Goal: Register for event/course

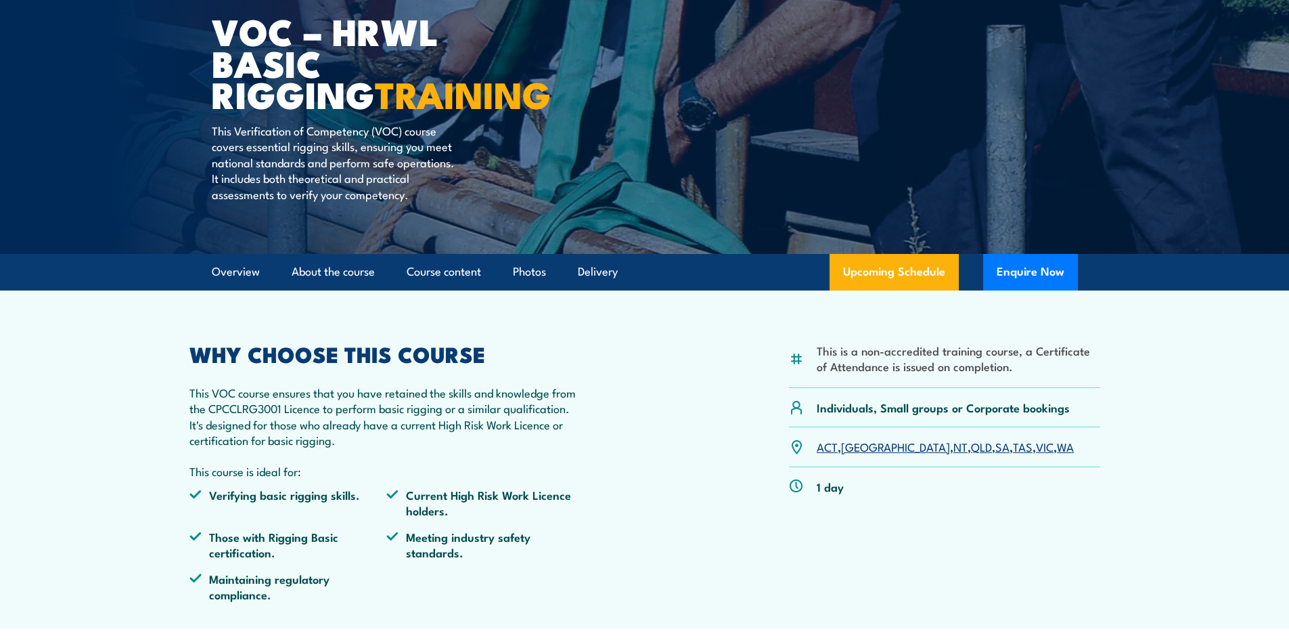
scroll to position [135, 0]
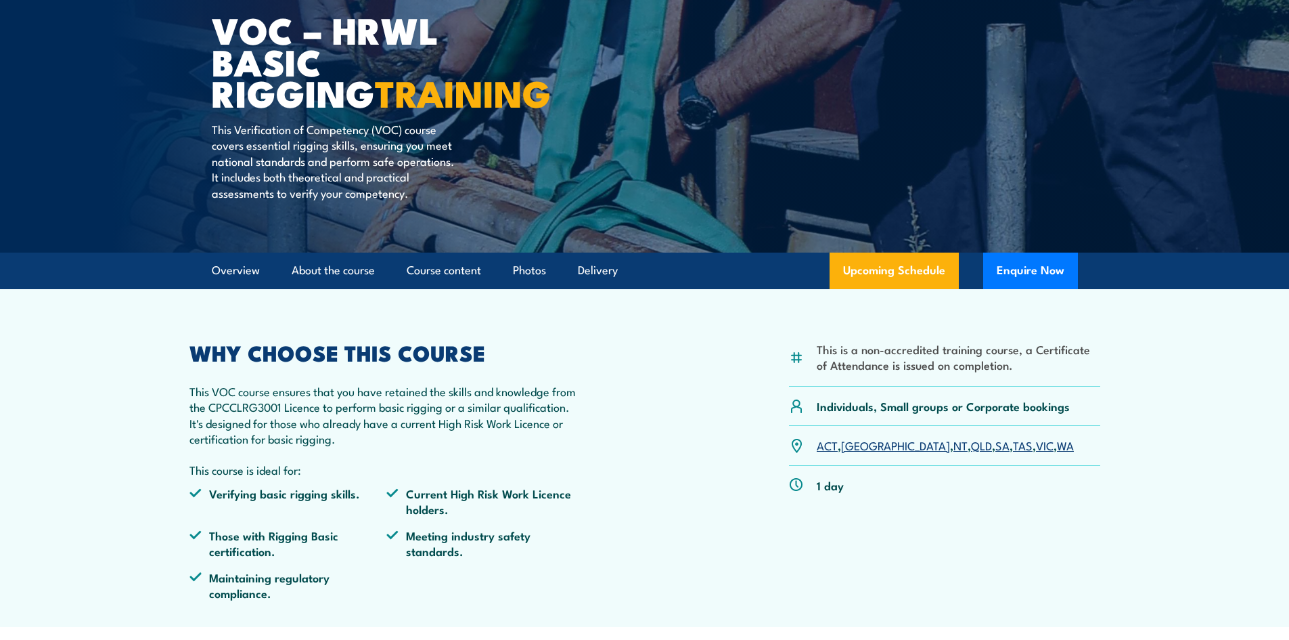
click at [996, 445] on link "SA" at bounding box center [1003, 445] width 14 height 16
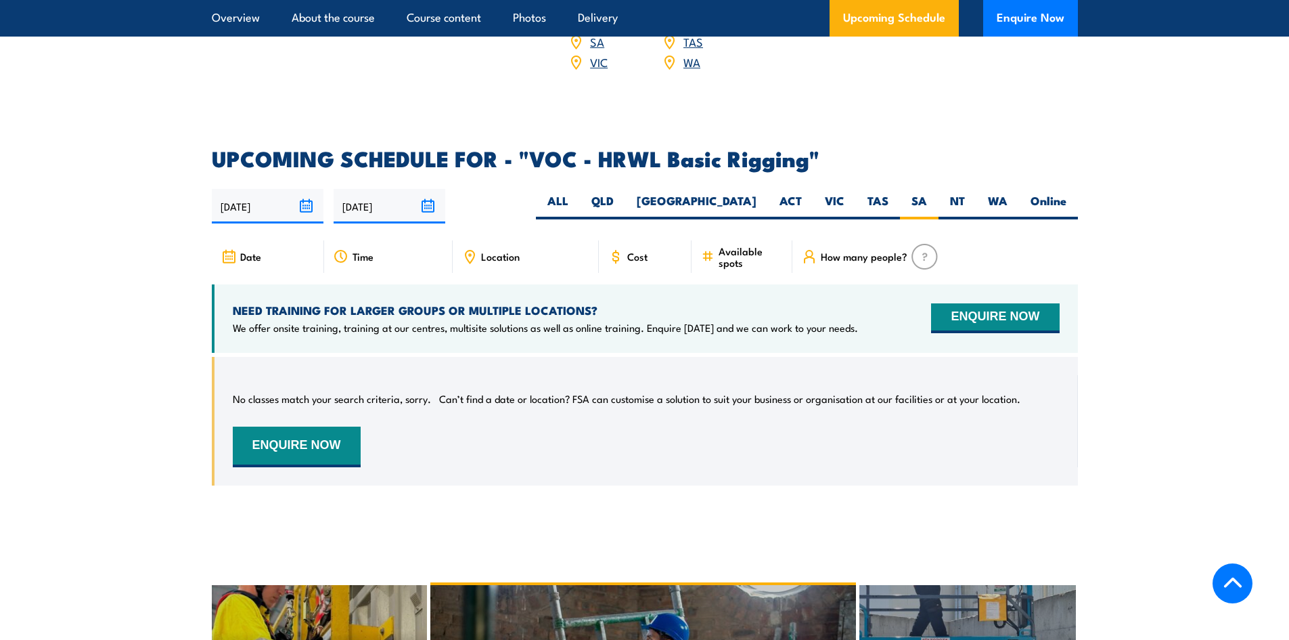
scroll to position [1895, 0]
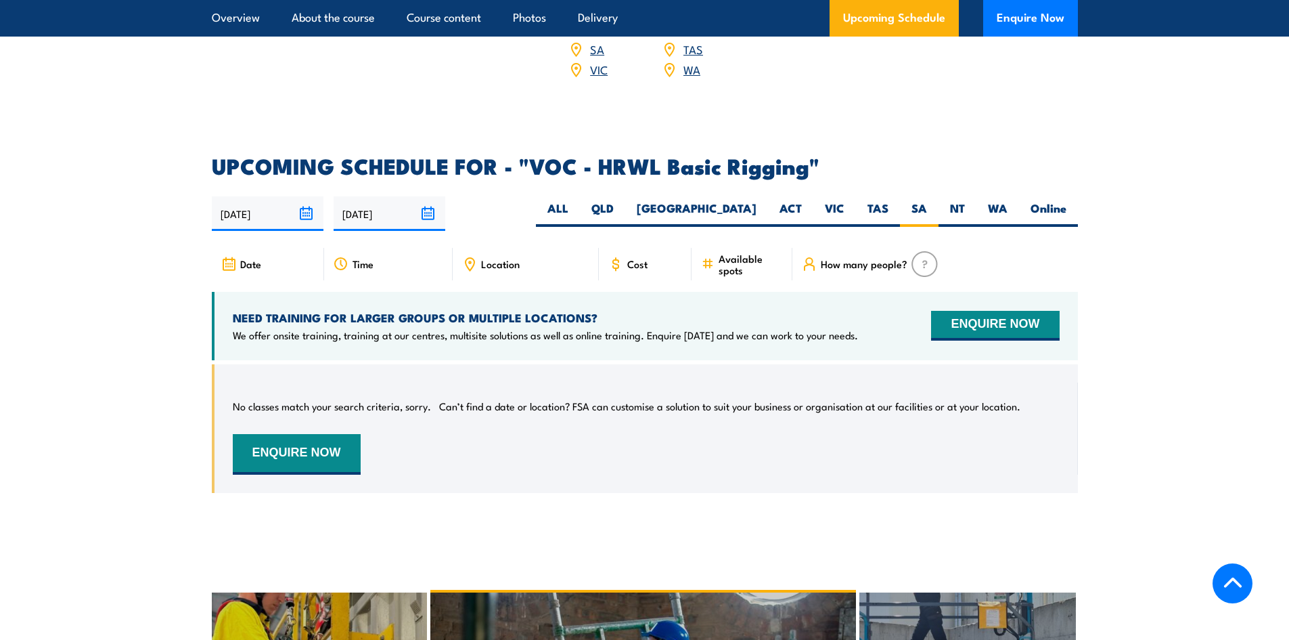
click at [431, 196] on input "[DATE]" at bounding box center [390, 213] width 112 height 35
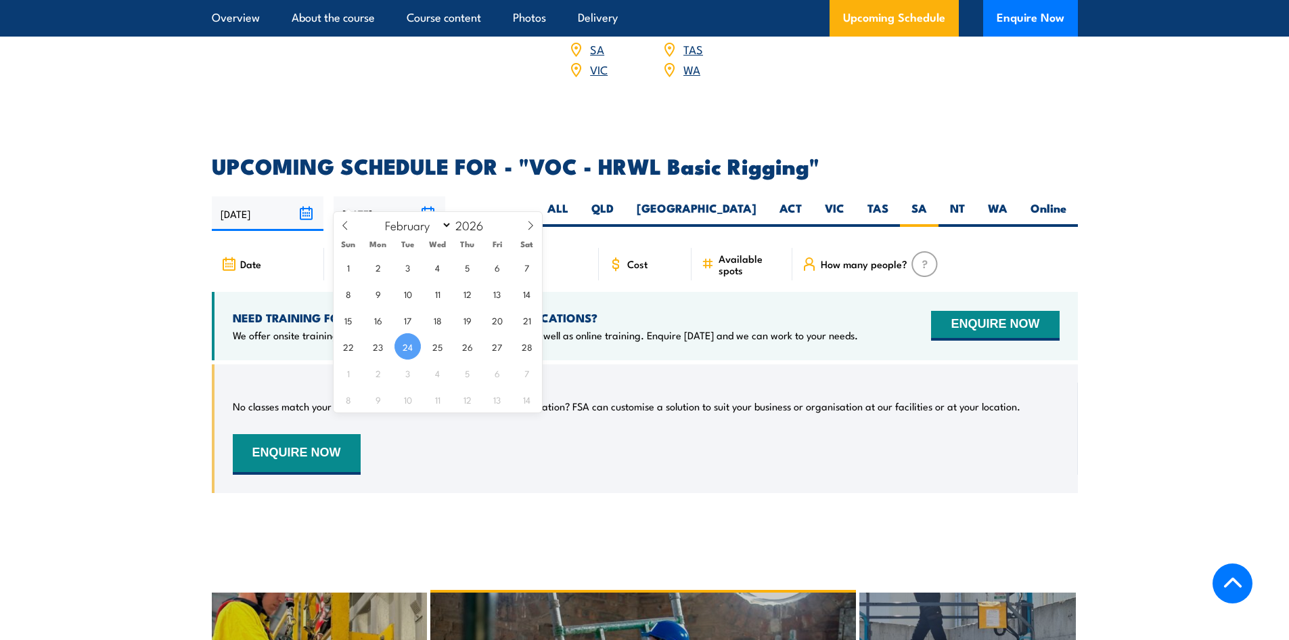
click at [494, 196] on div "28/08/2025 24/02/2026" at bounding box center [645, 213] width 866 height 35
